Goal: Task Accomplishment & Management: Manage account settings

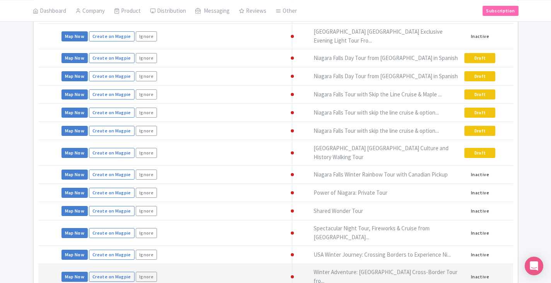
scroll to position [340, 0]
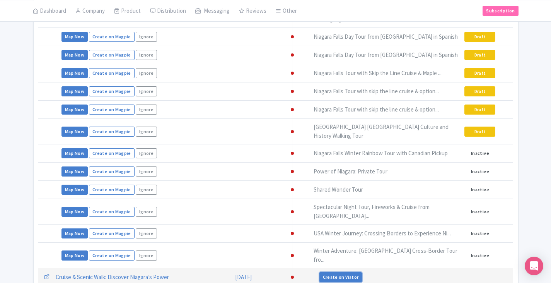
click at [336, 272] on link "Create on Viator" at bounding box center [340, 277] width 43 height 10
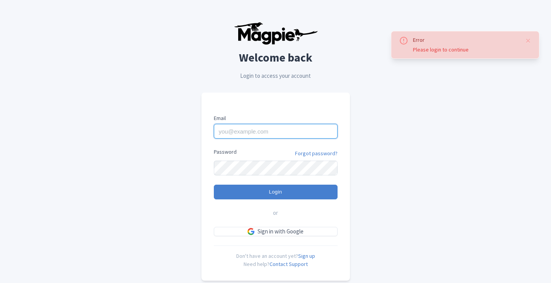
click at [256, 131] on input "Email" at bounding box center [276, 131] width 124 height 15
type input "skronwitter@graylinetoronto.tours"
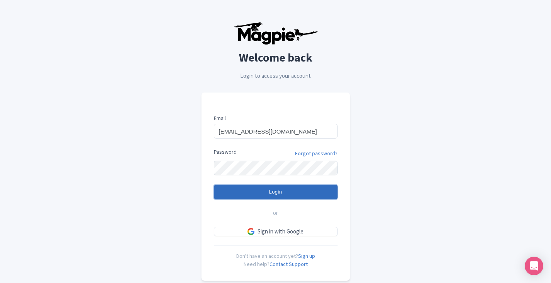
click at [283, 186] on input "Login" at bounding box center [276, 191] width 124 height 15
type input "Logging in..."
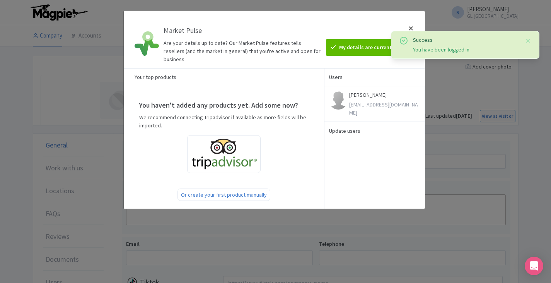
click at [410, 29] on div at bounding box center [411, 39] width 19 height 44
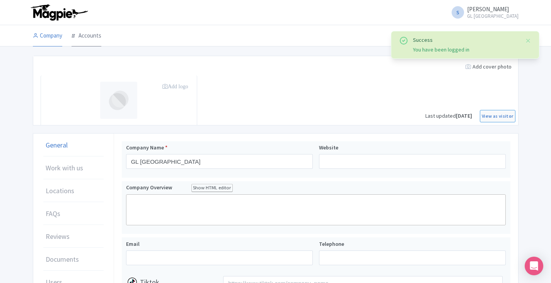
click at [87, 37] on link "Accounts" at bounding box center [87, 36] width 30 height 22
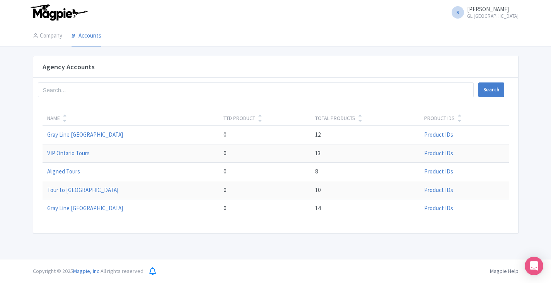
click at [63, 39] on li "Company" at bounding box center [47, 35] width 39 height 21
click at [82, 138] on td "Gray Line [GEOGRAPHIC_DATA]" at bounding box center [131, 135] width 177 height 19
click at [82, 135] on link "Gray Line [GEOGRAPHIC_DATA]" at bounding box center [85, 134] width 76 height 7
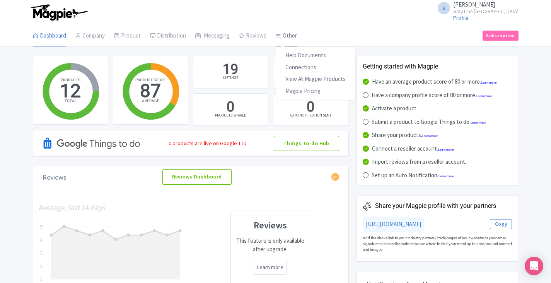
click at [285, 36] on link "Other" at bounding box center [286, 36] width 21 height 22
click at [302, 70] on link "Connections" at bounding box center [315, 67] width 79 height 12
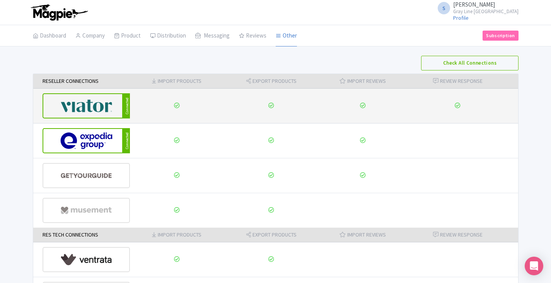
click at [96, 108] on img at bounding box center [86, 106] width 52 height 24
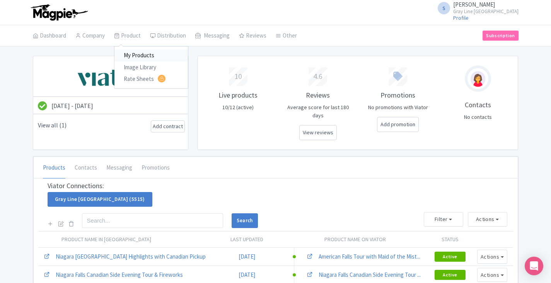
click at [136, 53] on link "My Products" at bounding box center [150, 56] width 73 height 12
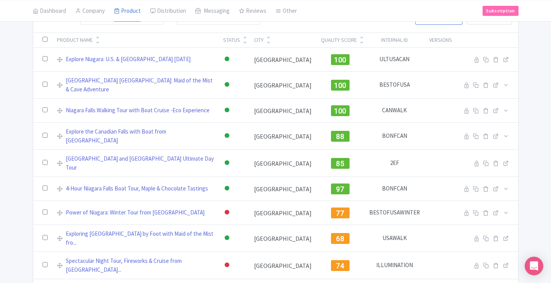
scroll to position [140, 0]
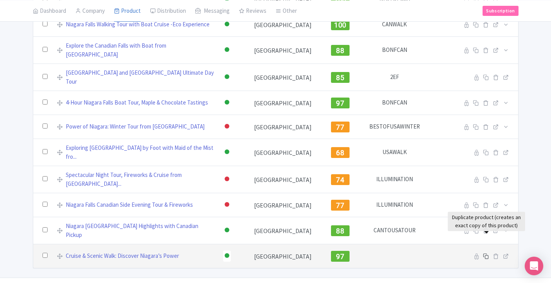
click at [485, 253] on icon at bounding box center [486, 256] width 6 height 6
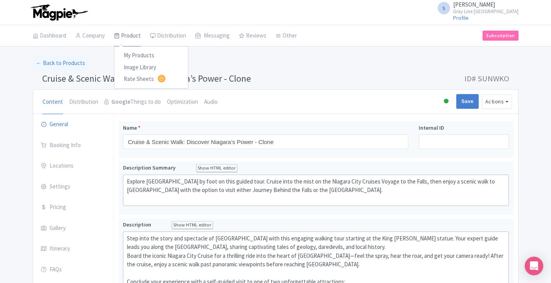
click at [128, 37] on link "Product" at bounding box center [127, 36] width 27 height 22
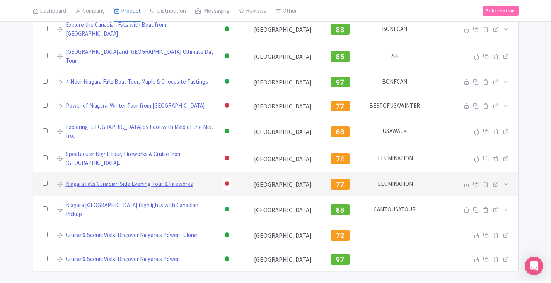
scroll to position [164, 0]
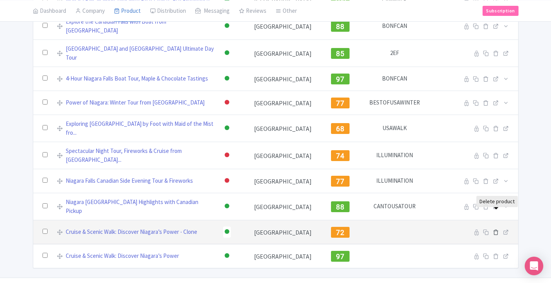
click at [497, 229] on icon at bounding box center [496, 232] width 6 height 6
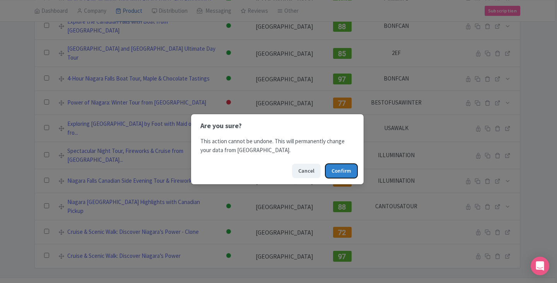
click at [345, 172] on button "Confirm" at bounding box center [341, 171] width 32 height 14
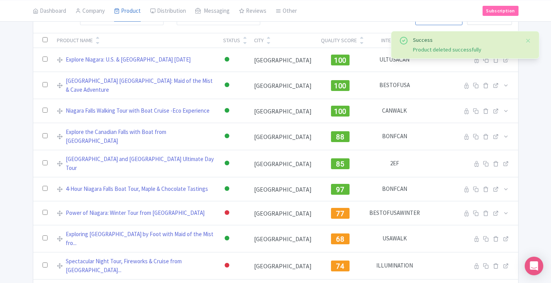
scroll to position [140, 0]
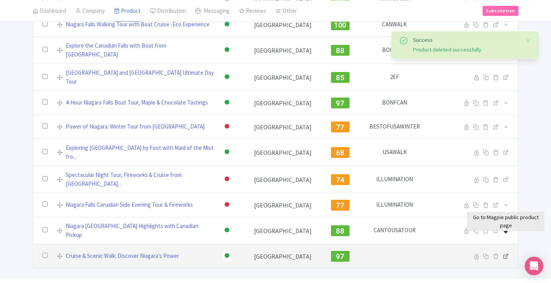
click at [507, 253] on icon at bounding box center [506, 256] width 6 height 6
